Goal: Transaction & Acquisition: Register for event/course

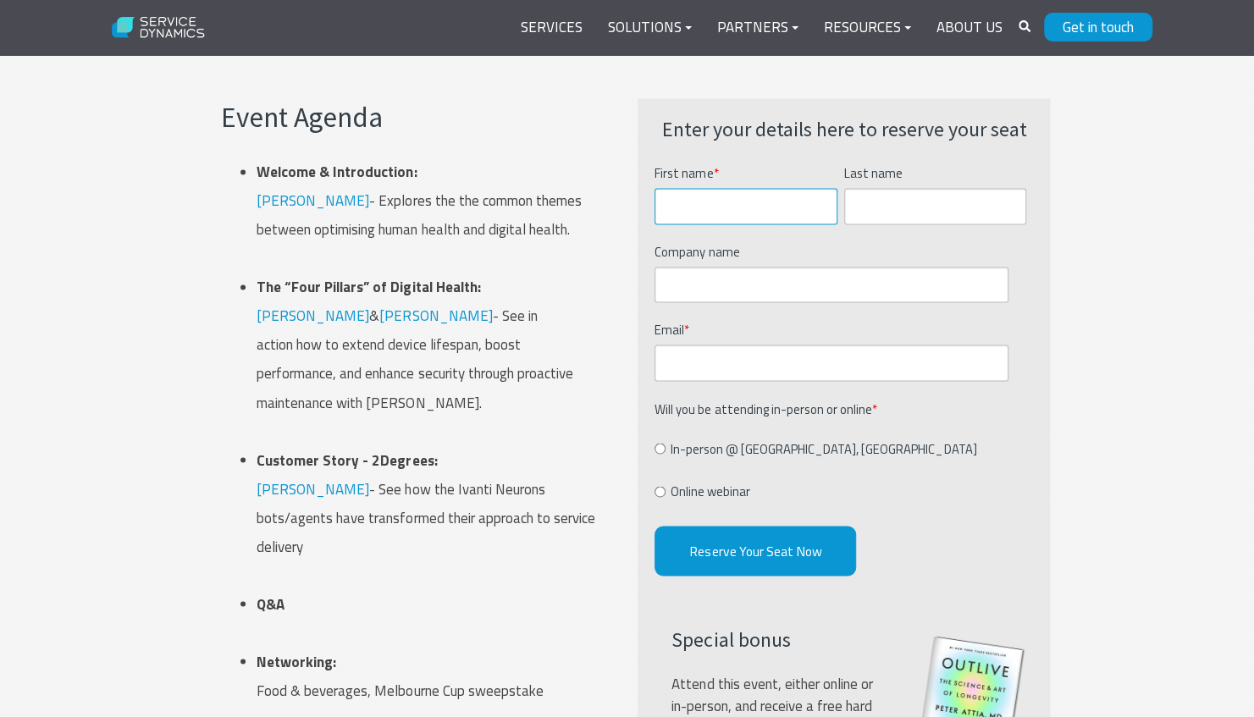
click at [696, 192] on input "First name *" at bounding box center [745, 206] width 183 height 36
type input "Manoj"
type input "[PERSON_NAME]"
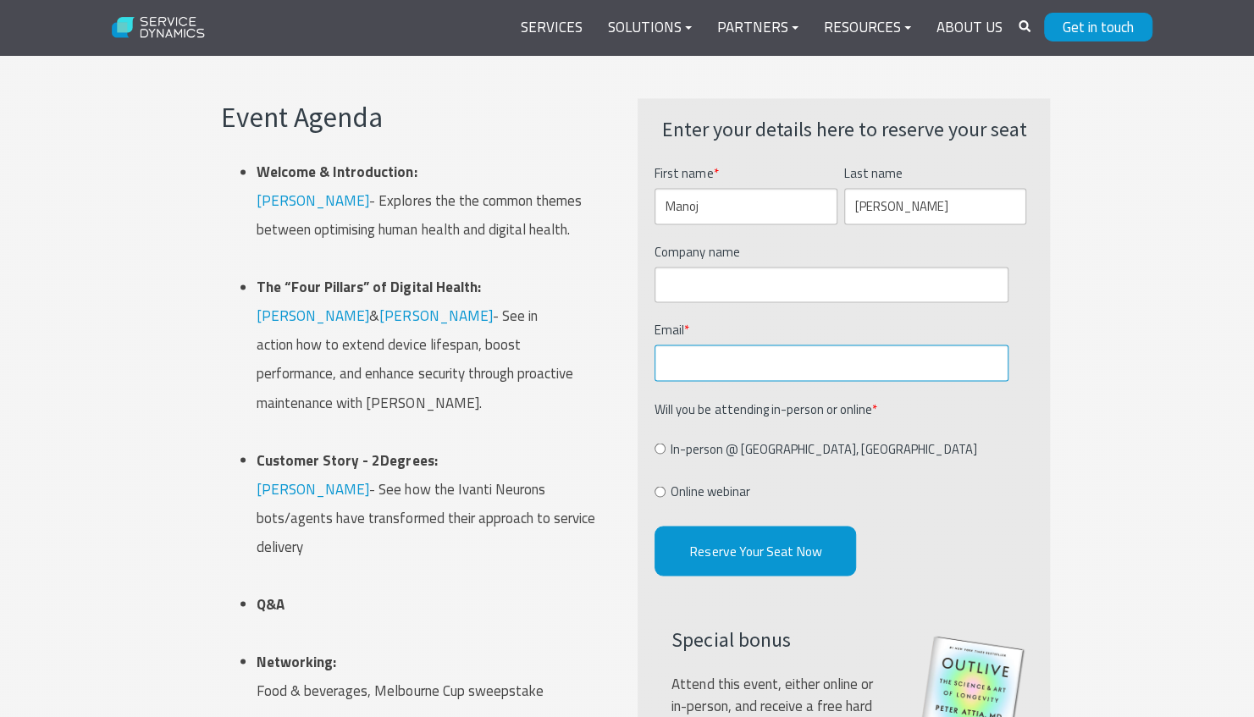
type input "[EMAIL_ADDRESS][DOMAIN_NAME]"
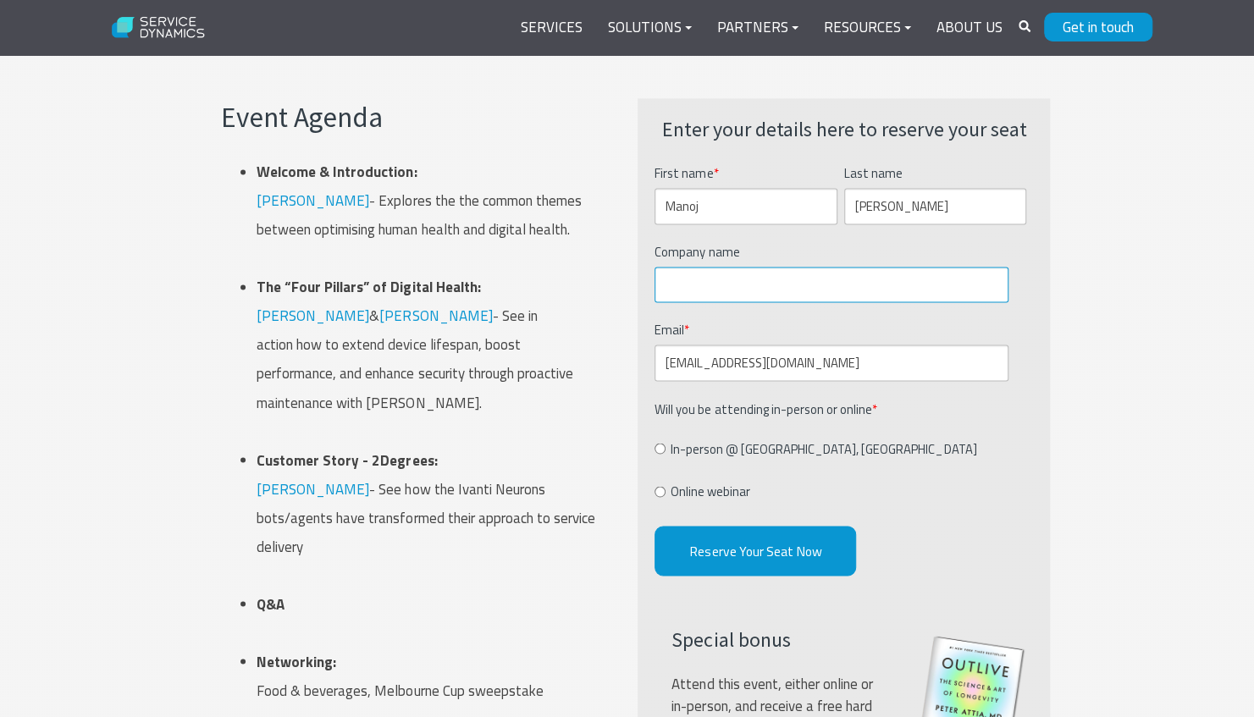
click at [689, 281] on input "Company name" at bounding box center [830, 285] width 353 height 36
type input "Stats NZ"
click at [654, 486] on input "Online webinar" at bounding box center [659, 491] width 11 height 11
radio input "true"
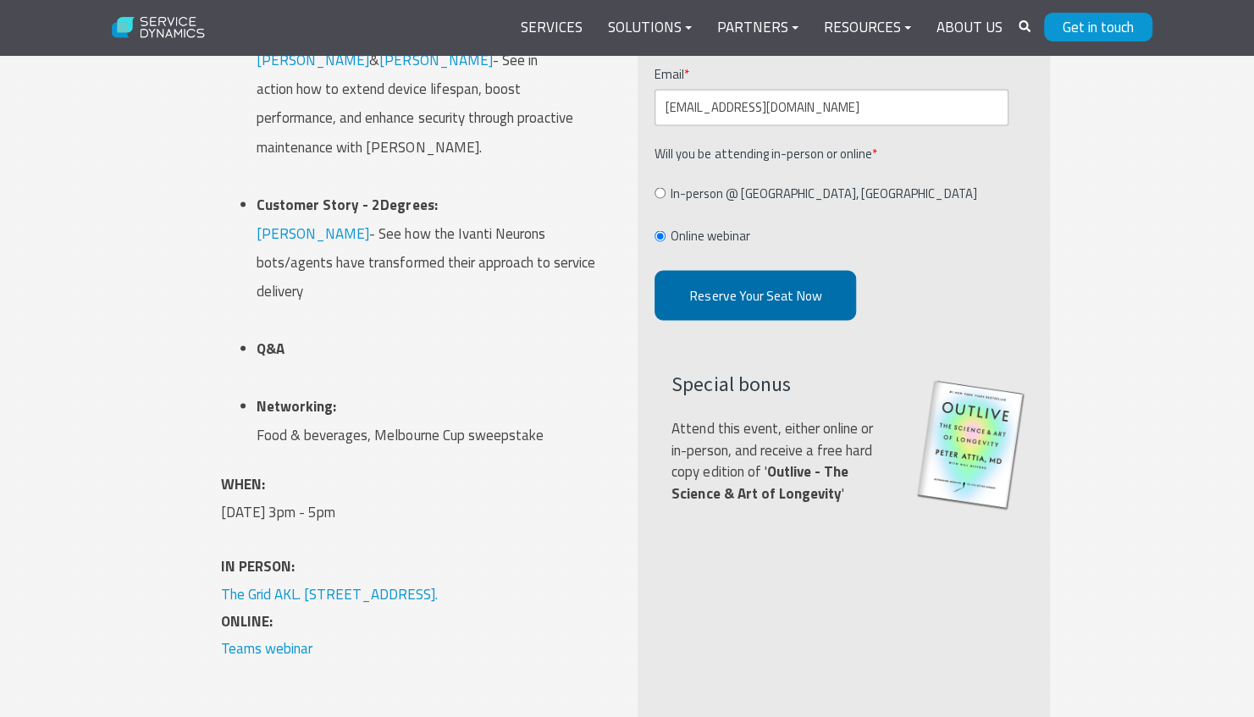
scroll to position [1705, 0]
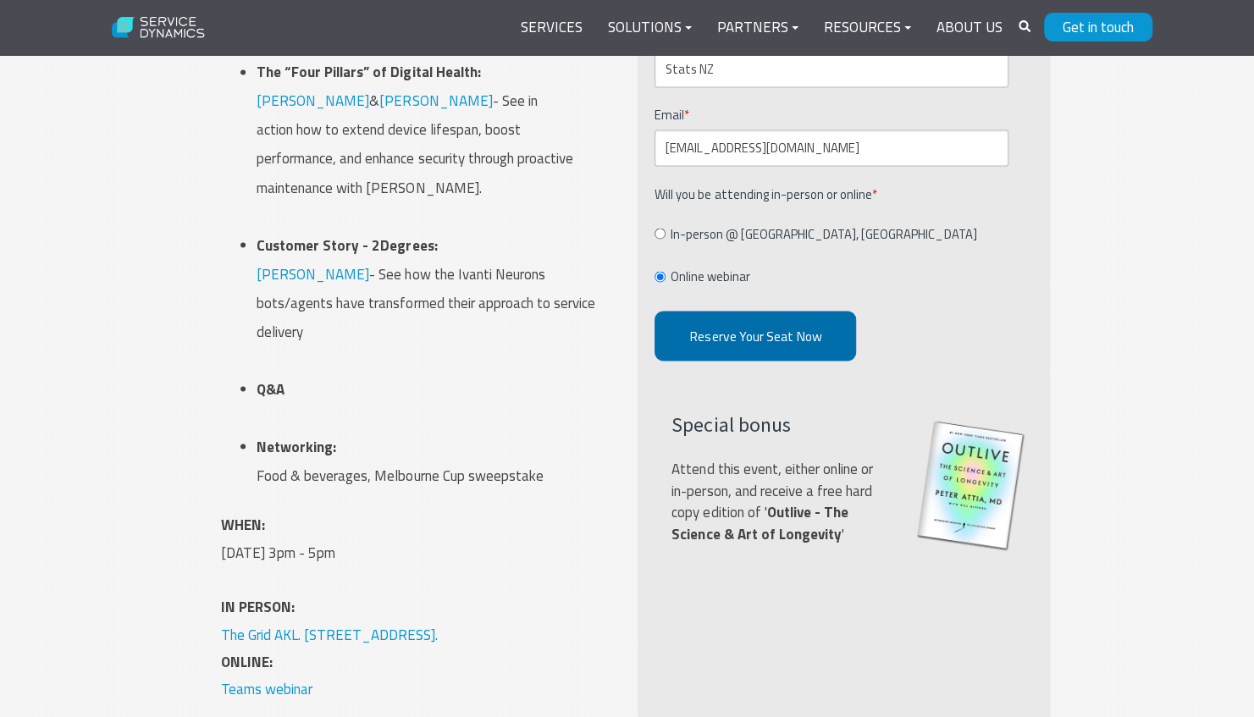
click at [761, 335] on input "Reserve Your Seat Now" at bounding box center [754, 336] width 201 height 50
